Goal: Find specific page/section: Find specific page/section

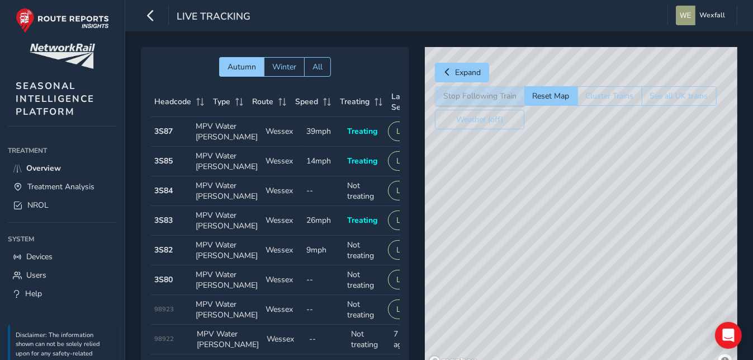
drag, startPoint x: 573, startPoint y: 295, endPoint x: 516, endPoint y: 289, distance: 57.4
click at [516, 289] on div "© Mapbox © OpenStreetMap Improve this map" at bounding box center [581, 209] width 313 height 324
click at [68, 186] on span "Treatment Analysis" at bounding box center [60, 186] width 67 height 11
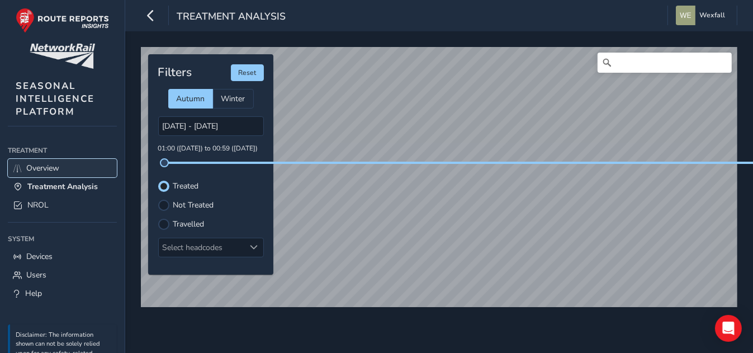
click at [62, 163] on link "Overview" at bounding box center [62, 168] width 109 height 18
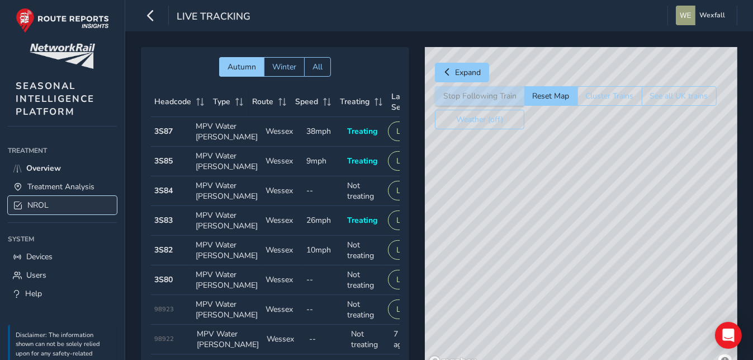
click at [44, 199] on link "NROL" at bounding box center [62, 205] width 109 height 18
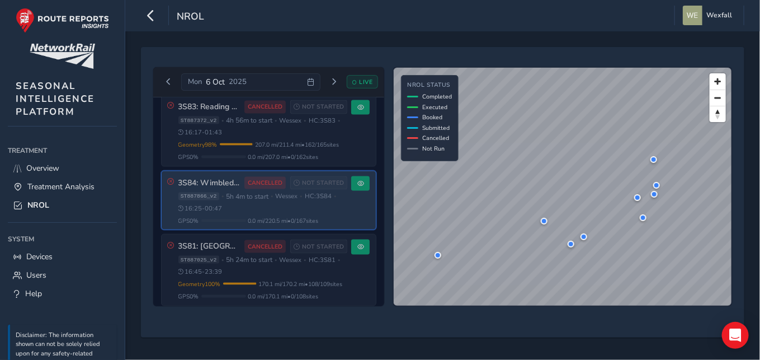
scroll to position [615, 0]
